Goal: Task Accomplishment & Management: Manage account settings

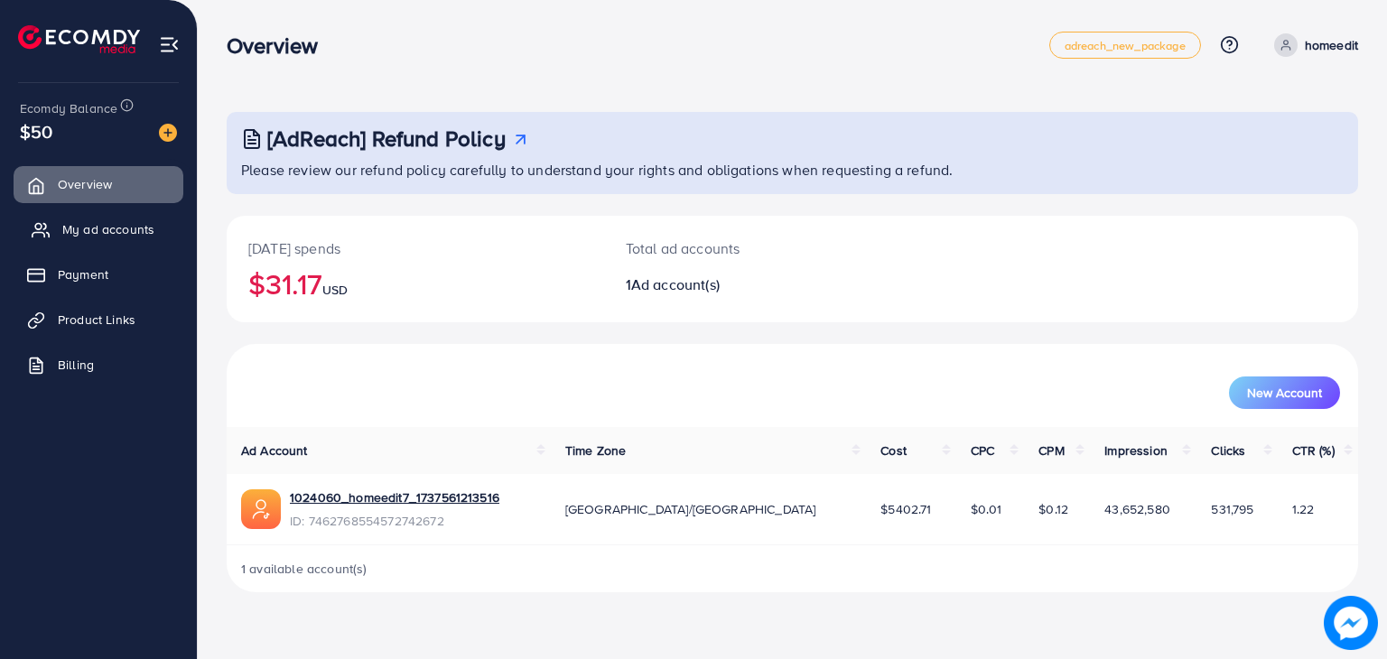
click at [87, 218] on link "My ad accounts" at bounding box center [99, 229] width 170 height 36
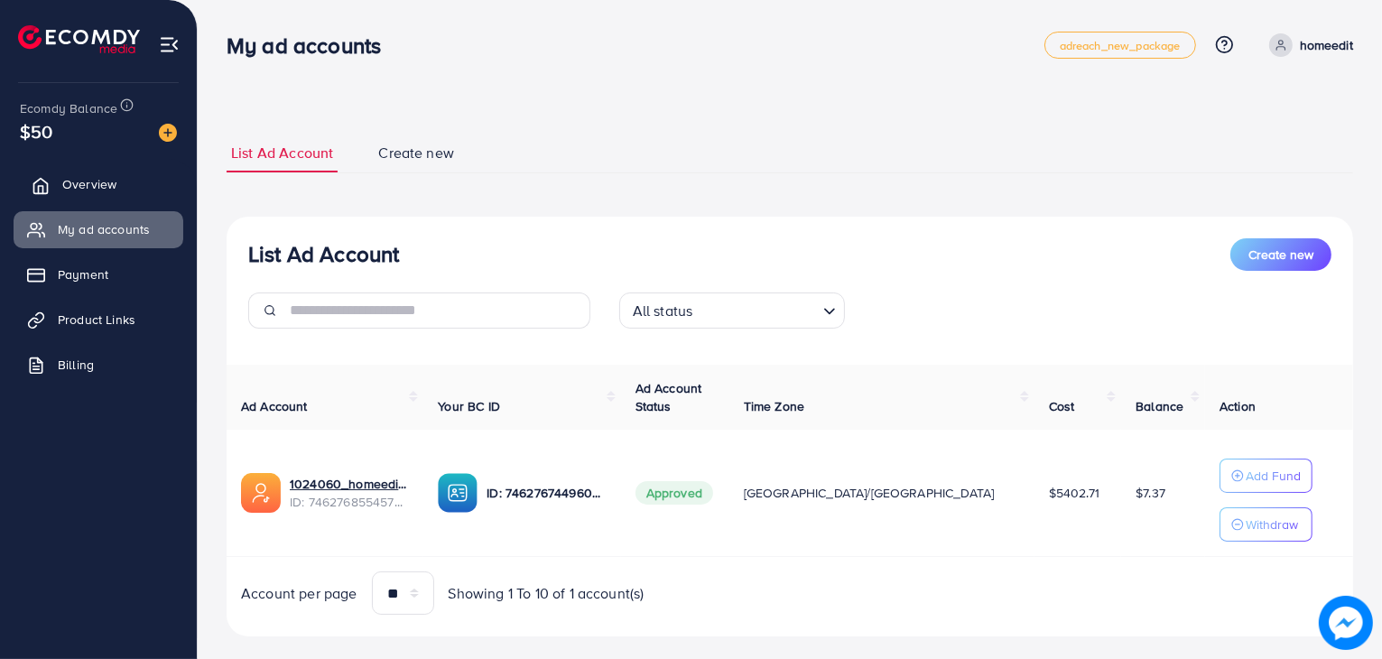
click at [113, 179] on span "Overview" at bounding box center [89, 184] width 54 height 18
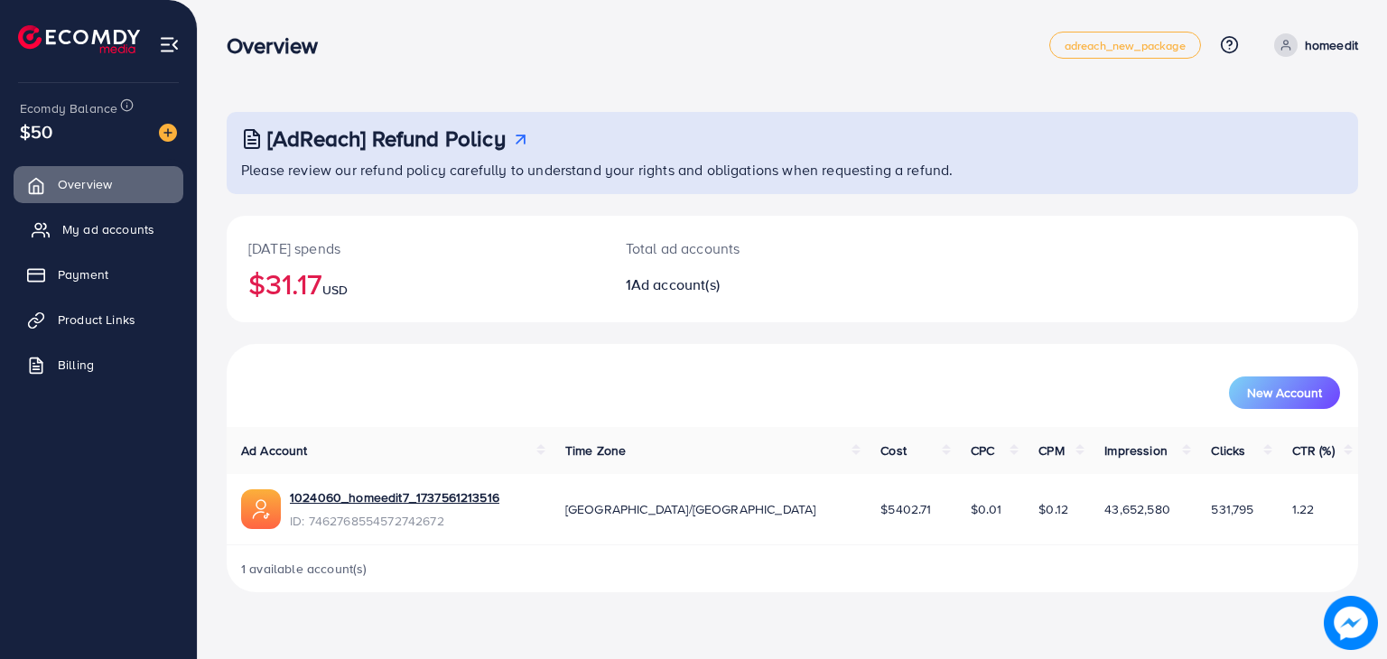
click at [110, 225] on span "My ad accounts" at bounding box center [108, 229] width 92 height 18
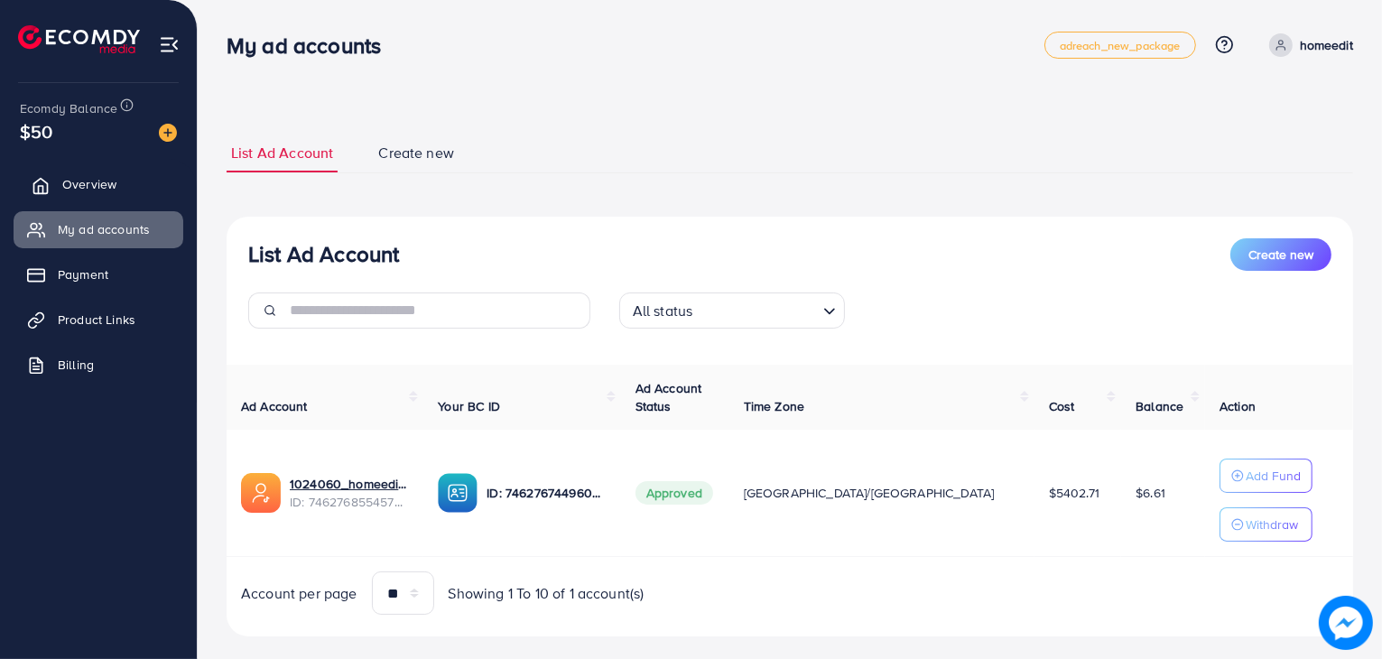
click at [151, 200] on link "Overview" at bounding box center [99, 184] width 170 height 36
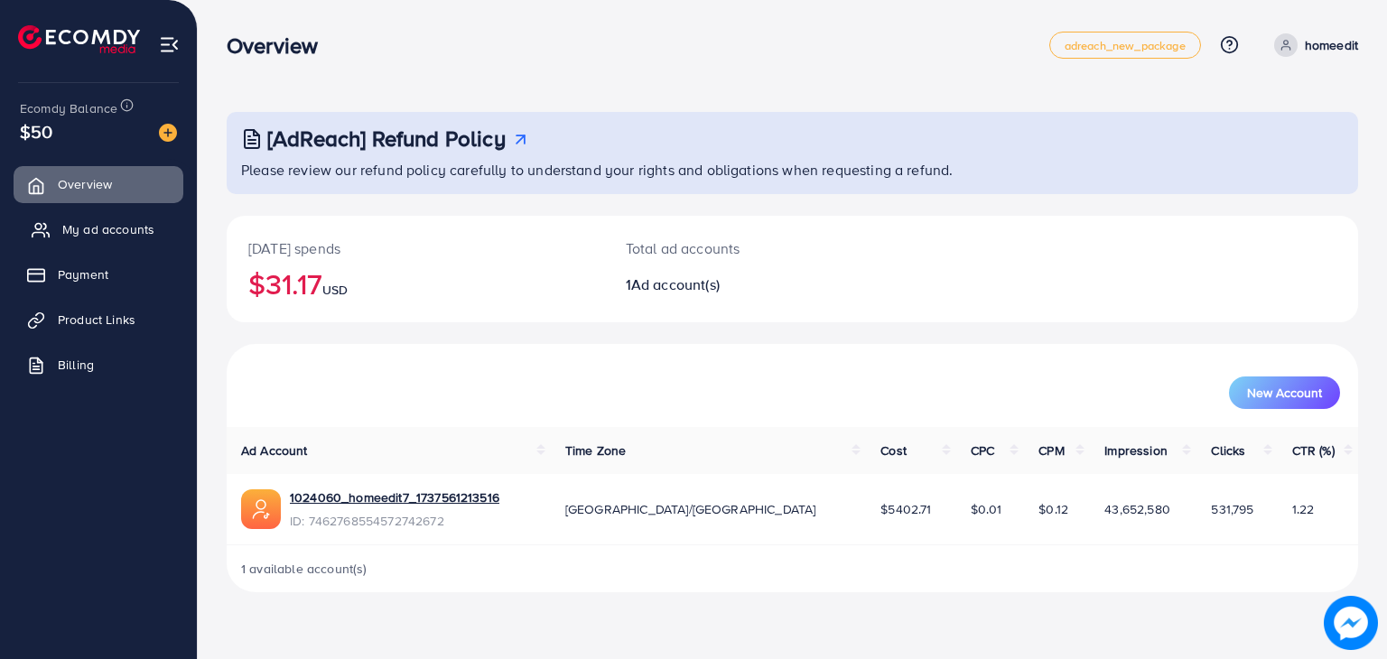
click at [136, 228] on span "My ad accounts" at bounding box center [108, 229] width 92 height 18
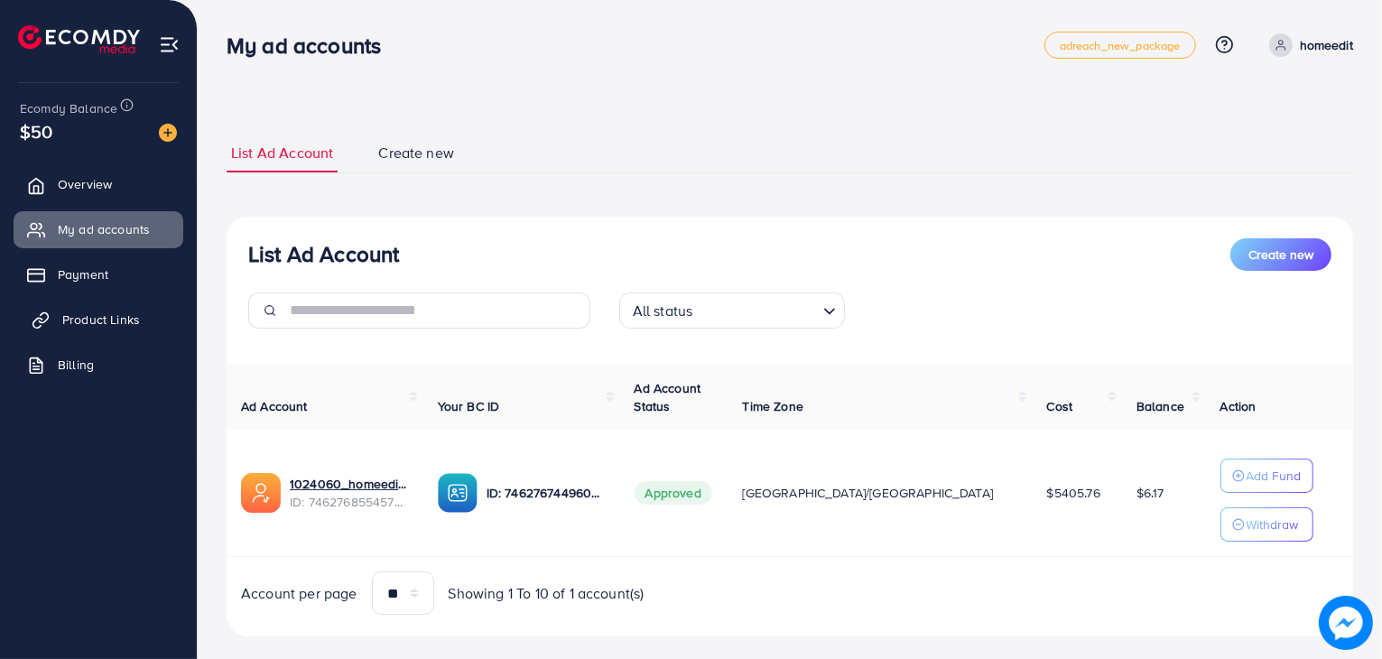
click at [140, 322] on link "Product Links" at bounding box center [99, 320] width 170 height 36
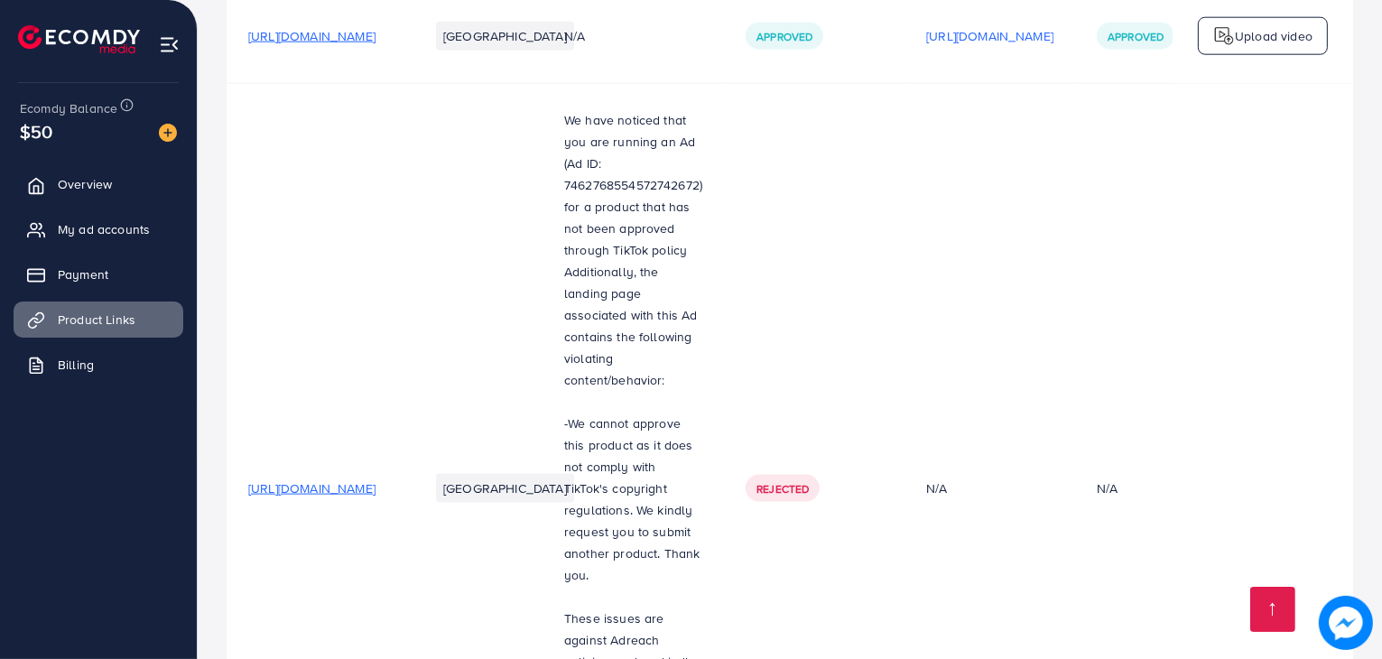
scroll to position [2726, 0]
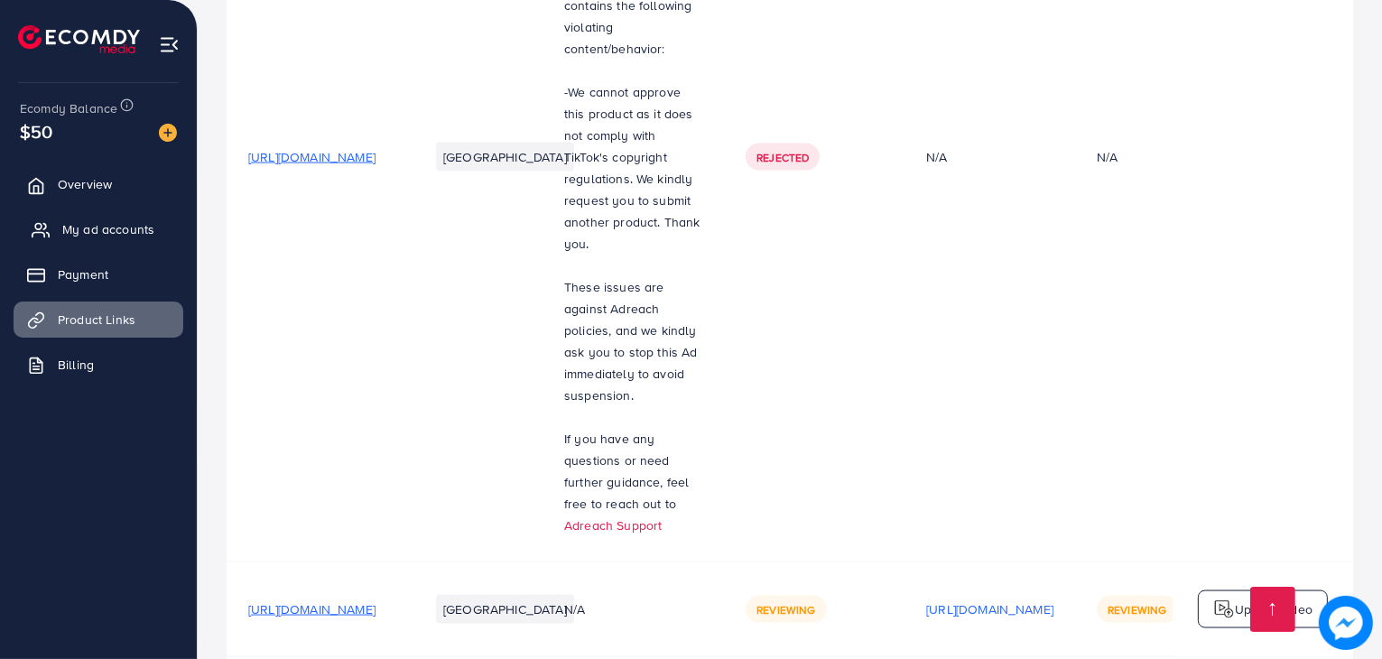
click at [108, 237] on span "My ad accounts" at bounding box center [108, 229] width 92 height 18
